Goal: Navigation & Orientation: Understand site structure

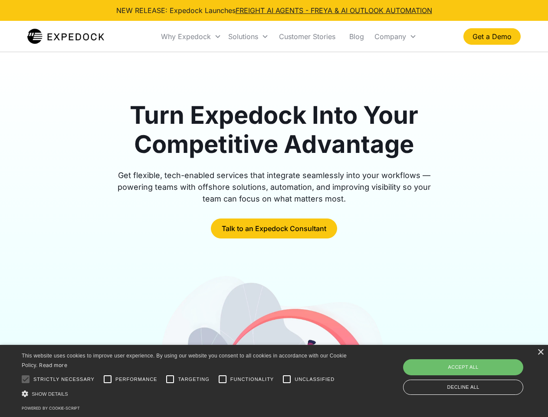
click at [191, 36] on div "Why Expedock" at bounding box center [186, 36] width 50 height 9
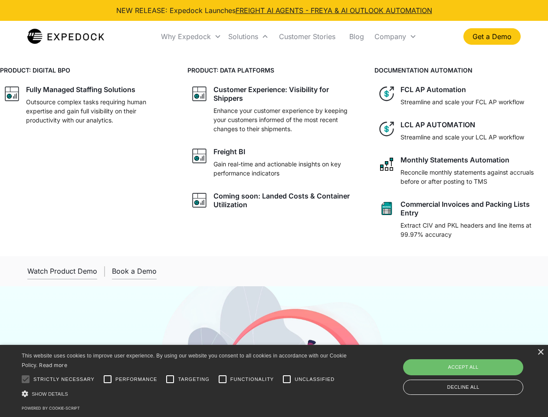
click at [248, 36] on div "Solutions" at bounding box center [243, 36] width 30 height 9
click at [395, 36] on div "Company" at bounding box center [391, 36] width 32 height 9
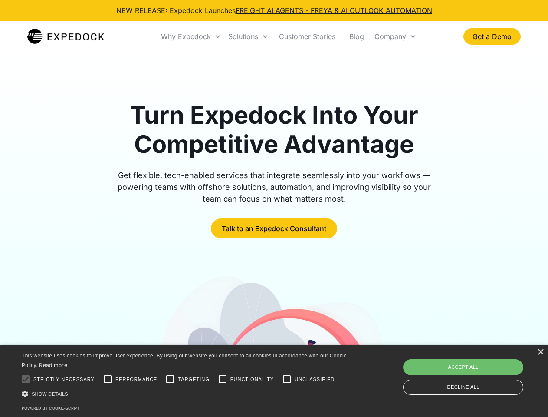
click at [26, 379] on div at bounding box center [25, 378] width 17 height 17
click at [108, 379] on input "Performance" at bounding box center [107, 378] width 17 height 17
checkbox input "true"
click at [170, 379] on input "Targeting" at bounding box center [169, 378] width 17 height 17
checkbox input "true"
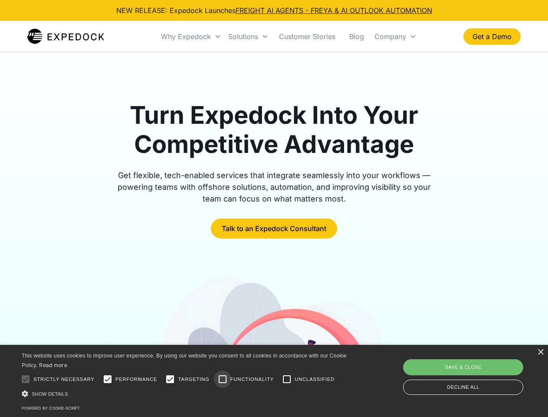
click at [223, 379] on input "Functionality" at bounding box center [222, 378] width 17 height 17
checkbox input "true"
click at [287, 379] on input "Unclassified" at bounding box center [286, 378] width 17 height 17
checkbox input "true"
click at [186, 393] on div "Show details Hide details" at bounding box center [186, 393] width 328 height 9
